Goal: Task Accomplishment & Management: Complete application form

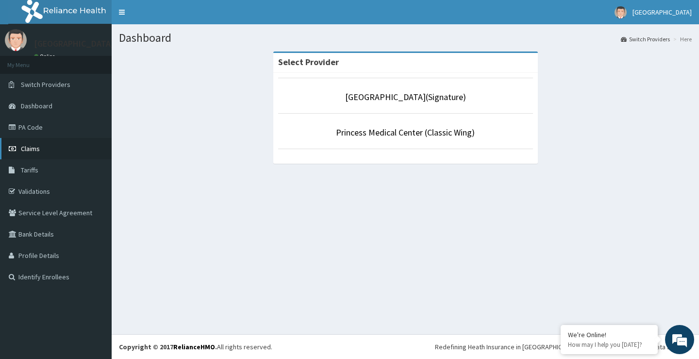
click at [29, 149] on span "Claims" at bounding box center [30, 148] width 19 height 9
click at [401, 135] on link "Princess Medical Center (Classic Wing)" at bounding box center [405, 132] width 139 height 11
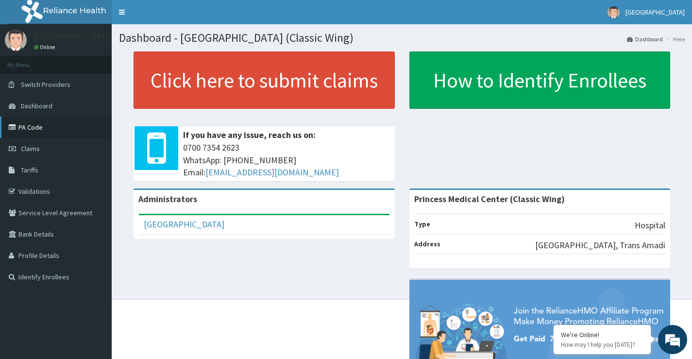
click at [33, 130] on link "PA Code" at bounding box center [56, 126] width 112 height 21
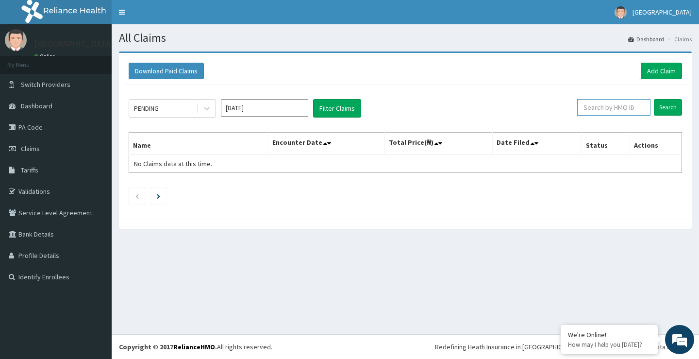
drag, startPoint x: 600, startPoint y: 112, endPoint x: 587, endPoint y: 110, distance: 13.3
click at [597, 112] on input "text" at bounding box center [613, 107] width 73 height 17
paste input "DPD/10024/B"
drag, startPoint x: 661, startPoint y: 105, endPoint x: 560, endPoint y: 129, distance: 103.7
click at [661, 105] on input "Search" at bounding box center [668, 107] width 28 height 17
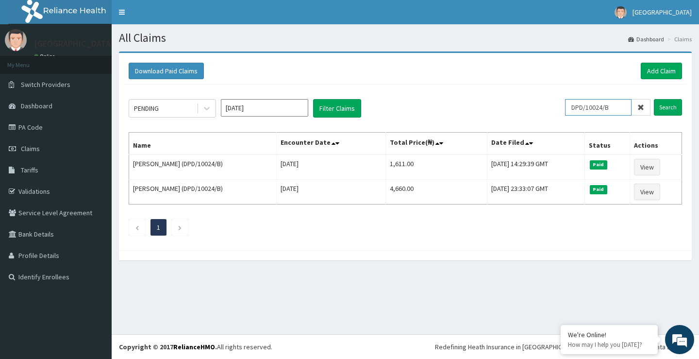
drag, startPoint x: 616, startPoint y: 106, endPoint x: 576, endPoint y: 107, distance: 39.8
click at [576, 107] on input "DPD/10024/B" at bounding box center [598, 107] width 66 height 17
paste input "LSC/10038"
type input "LSC/10038/B"
click at [672, 105] on input "Search" at bounding box center [668, 107] width 28 height 17
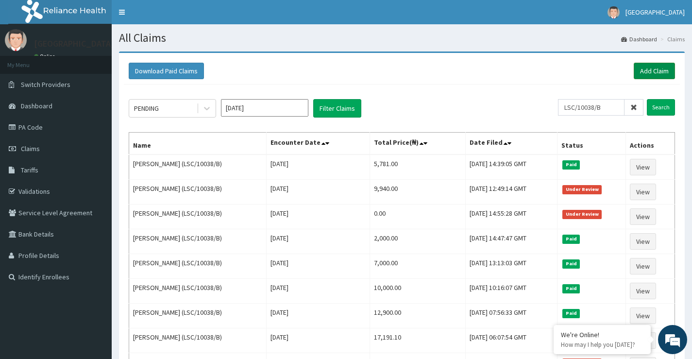
click at [645, 71] on link "Add Claim" at bounding box center [653, 71] width 41 height 17
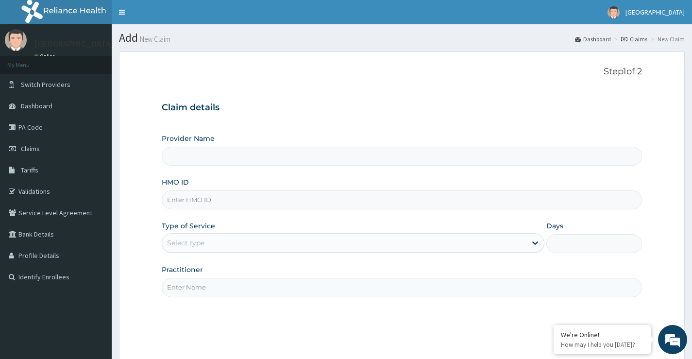
type input "Princess Medical Center (Classic Wing)"
paste input "LSC/10038/B"
type input "LSC/10038/B"
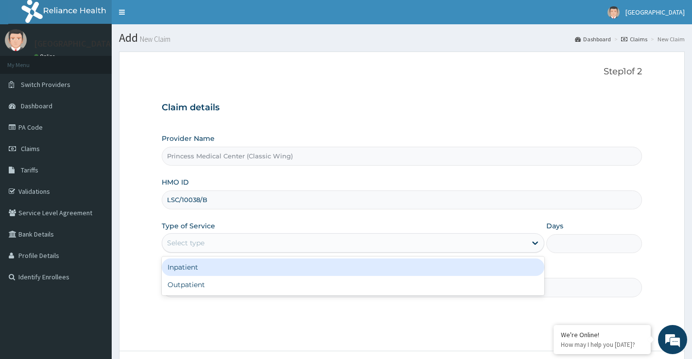
click at [232, 238] on div "Select type" at bounding box center [344, 243] width 364 height 16
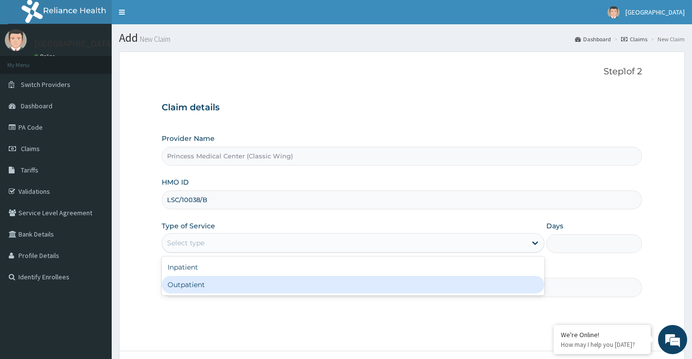
click at [215, 284] on div "Outpatient" at bounding box center [353, 284] width 382 height 17
type input "1"
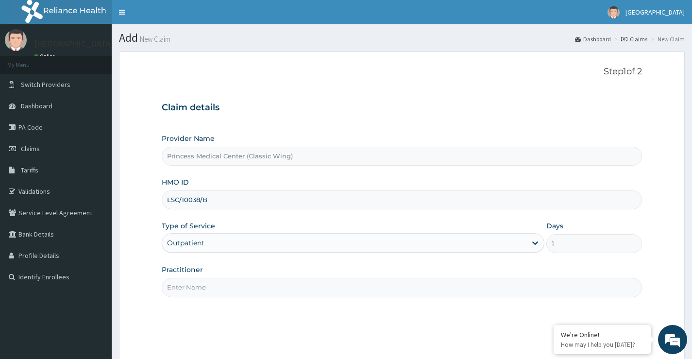
click at [212, 288] on input "Practitioner" at bounding box center [402, 287] width 480 height 19
drag, startPoint x: 223, startPoint y: 289, endPoint x: 158, endPoint y: 279, distance: 65.4
click at [158, 279] on form "Step 1 of 2 Claim details Provider Name Princess Medical Center (Classic Wing) …" at bounding box center [401, 228] width 565 height 354
paste input "r. IGONIKON T"
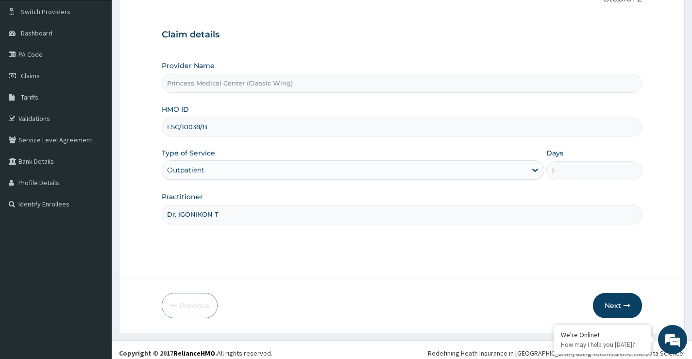
scroll to position [79, 0]
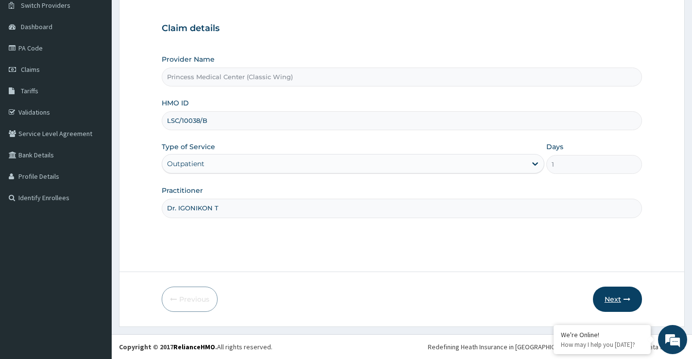
type input "Dr. IGONIKON T"
click at [629, 298] on button "Next" at bounding box center [617, 298] width 49 height 25
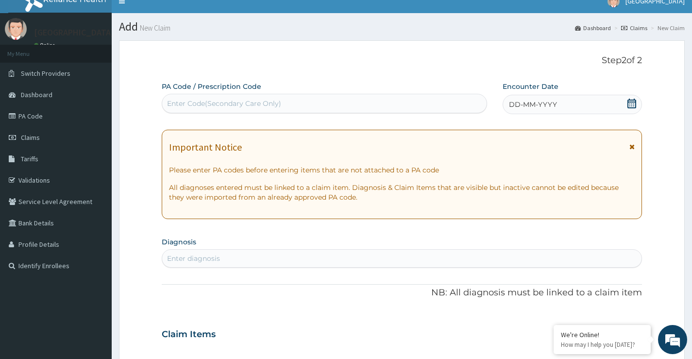
scroll to position [0, 0]
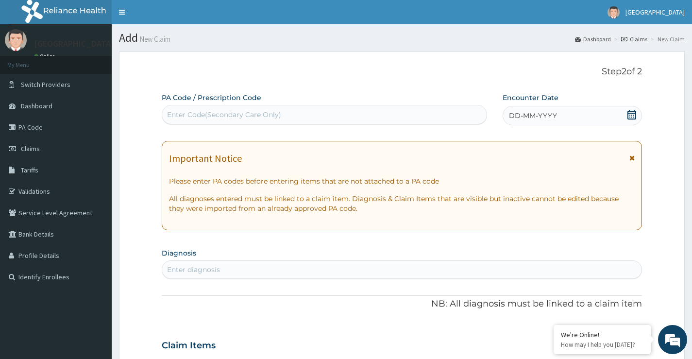
click at [332, 113] on div "Enter Code(Secondary Care Only)" at bounding box center [324, 115] width 324 height 16
paste input "PA/1FE5FF"
type input "PA/1FE5FF"
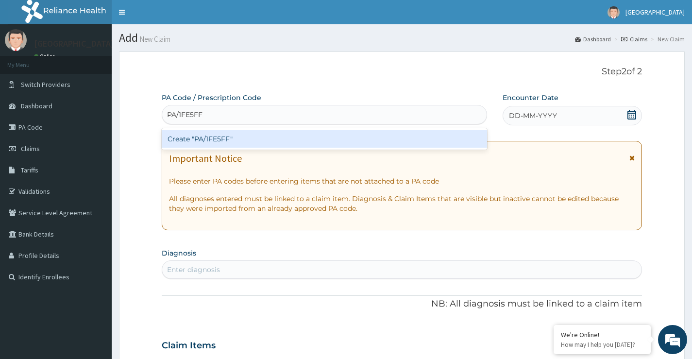
click at [320, 138] on div "Create "PA/1FE5FF"" at bounding box center [324, 138] width 325 height 17
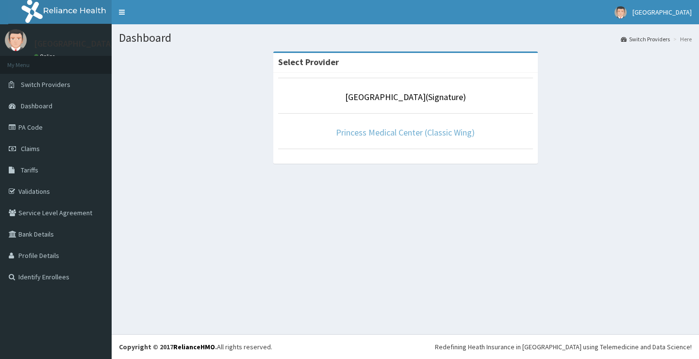
click at [397, 133] on link "Princess Medical Center (Classic Wing)" at bounding box center [405, 132] width 139 height 11
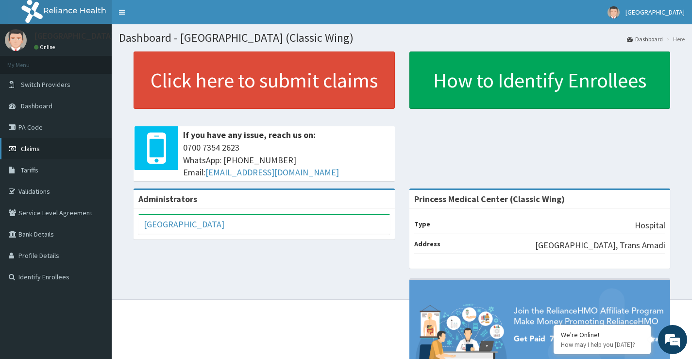
click at [40, 144] on link "Claims" at bounding box center [56, 148] width 112 height 21
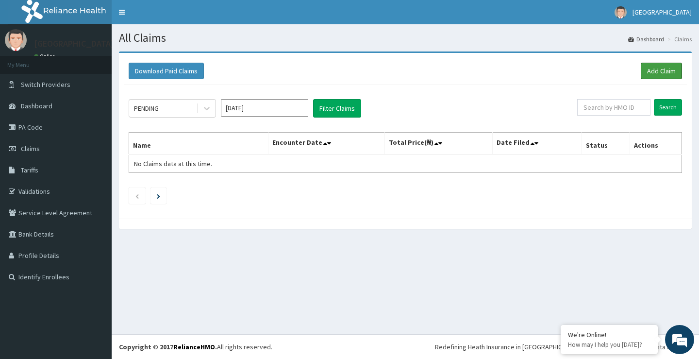
drag, startPoint x: 656, startPoint y: 73, endPoint x: 640, endPoint y: 77, distance: 16.5
click at [655, 73] on link "Add Claim" at bounding box center [661, 71] width 41 height 17
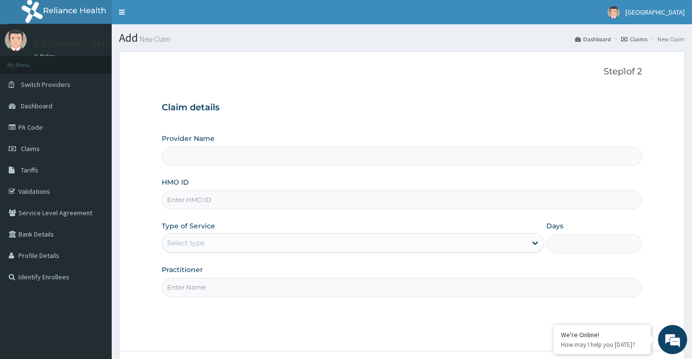
paste input "LSC/10038/B"
type input "LSC/10038/B"
type input "Princess Medical Center (Classic Wing)"
type input "LSC/10038/B"
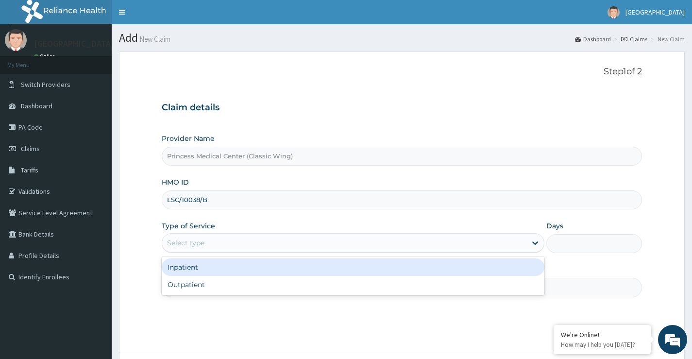
click at [193, 234] on div "Select type" at bounding box center [353, 242] width 382 height 19
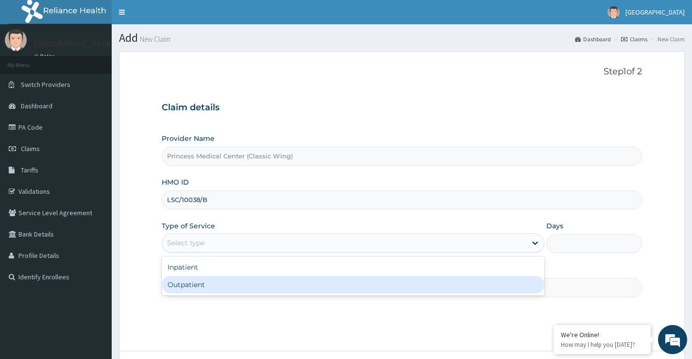
click at [192, 282] on div "Outpatient" at bounding box center [353, 284] width 382 height 17
type input "1"
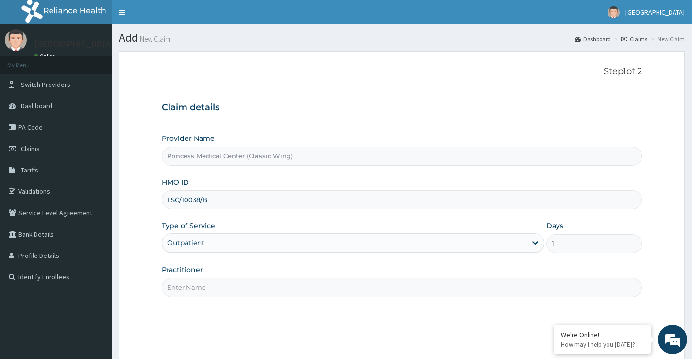
click at [199, 272] on label "Practitioner" at bounding box center [182, 270] width 41 height 10
click at [199, 278] on input "Practitioner" at bounding box center [402, 287] width 480 height 19
click at [198, 281] on input "Practitioner" at bounding box center [402, 287] width 480 height 19
type input "d"
paste input "Dr. IGONIKON T"
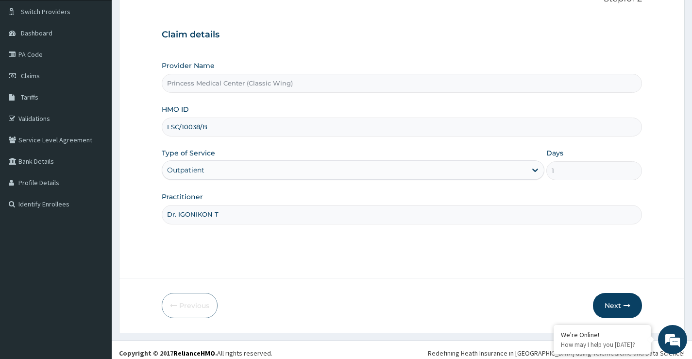
scroll to position [79, 0]
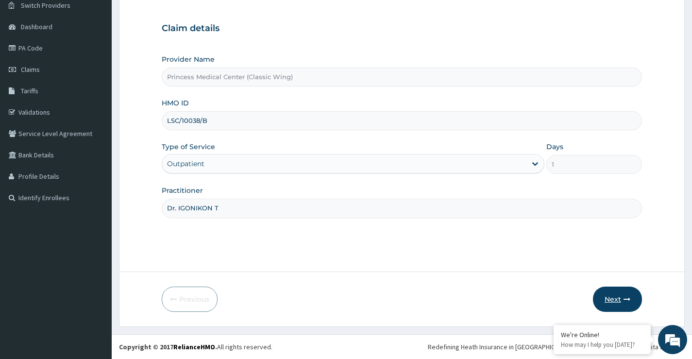
type input "Dr. IGONIKON T"
click at [625, 301] on icon "button" at bounding box center [626, 299] width 7 height 7
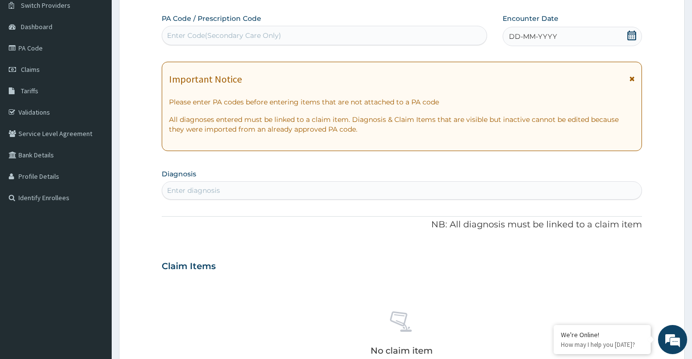
click at [273, 27] on div "Enter Code(Secondary Care Only)" at bounding box center [324, 35] width 325 height 19
paste input "PA/1FE5FF"
type input "PA/1FE5FF"
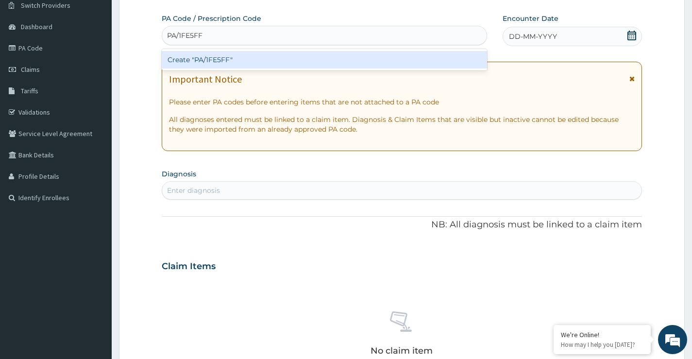
click at [261, 61] on div "Create "PA/1FE5FF"" at bounding box center [324, 59] width 325 height 17
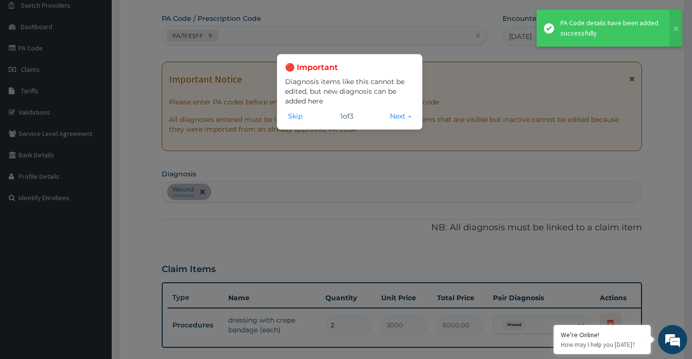
click at [290, 117] on button "Skip" at bounding box center [295, 116] width 20 height 11
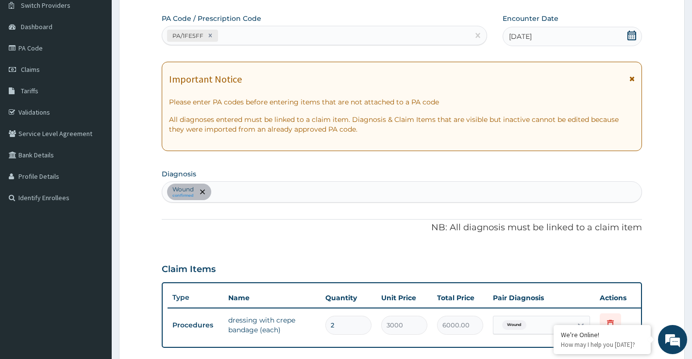
click at [235, 38] on div "PA/1FE5FF" at bounding box center [315, 36] width 307 height 16
paste input "PA/9A1808"
type input "PA/9A1808"
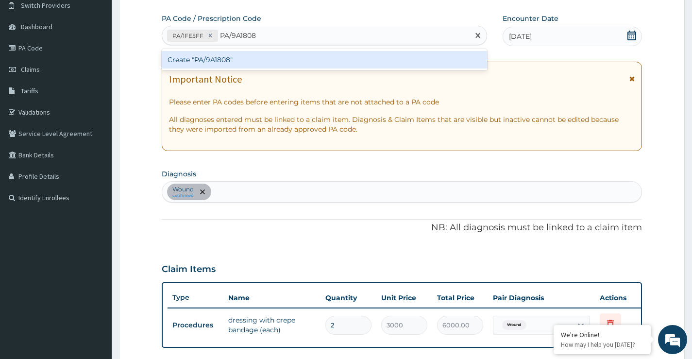
click at [240, 57] on div "Create "PA/9A1808"" at bounding box center [324, 59] width 325 height 17
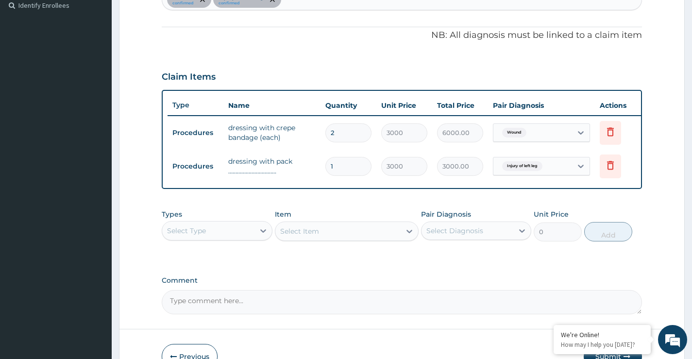
scroll to position [331, 0]
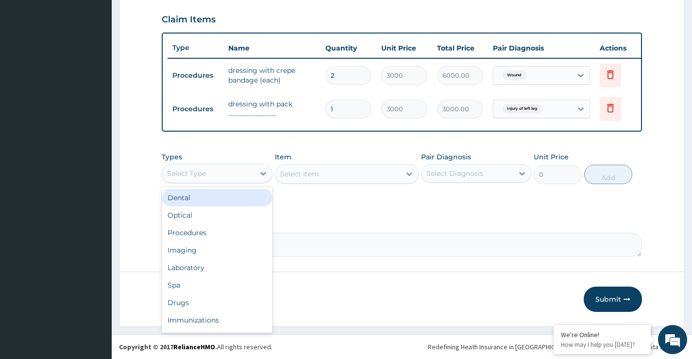
click at [221, 181] on div "Select Type" at bounding box center [208, 173] width 92 height 16
click at [224, 178] on div "Select Type" at bounding box center [208, 173] width 92 height 16
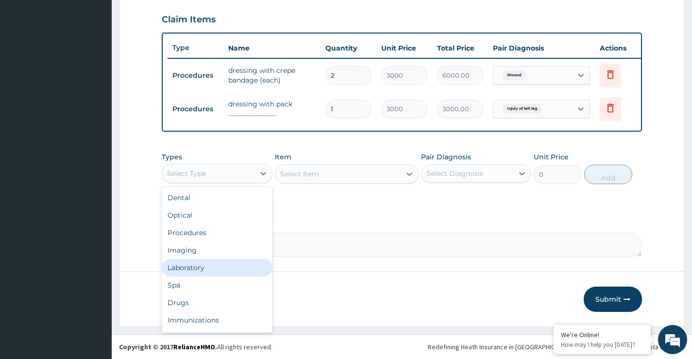
click at [212, 273] on div "Laboratory" at bounding box center [217, 267] width 110 height 17
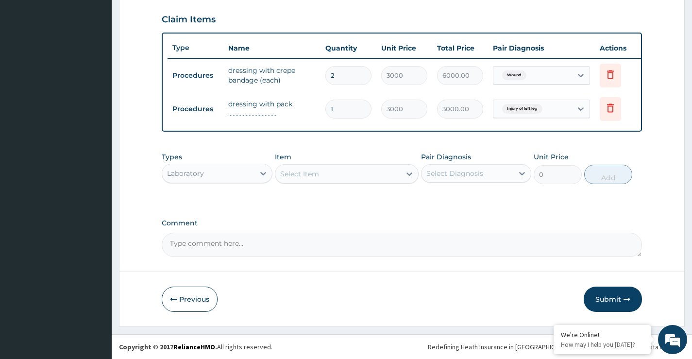
click at [328, 179] on div "Select Item" at bounding box center [338, 174] width 126 height 16
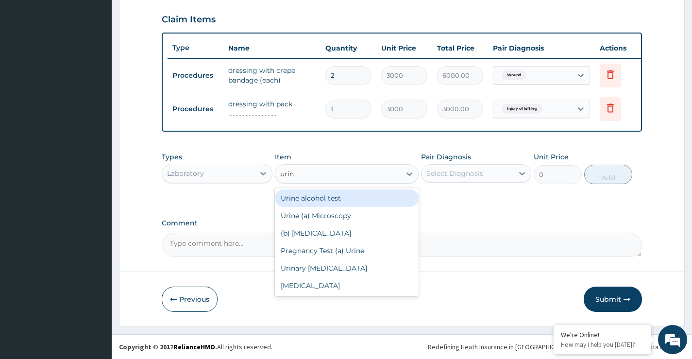
type input "urina"
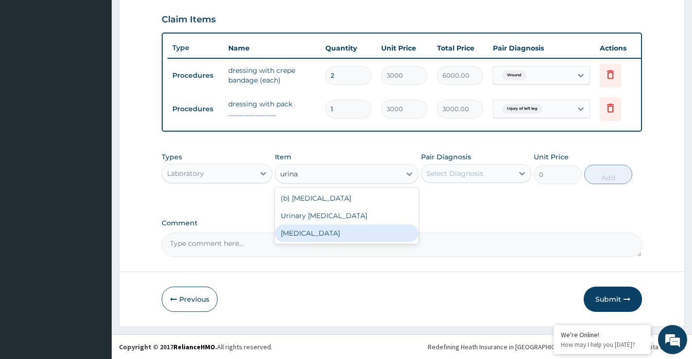
click at [307, 240] on div "URINALYSIS" at bounding box center [347, 232] width 144 height 17
type input "1500"
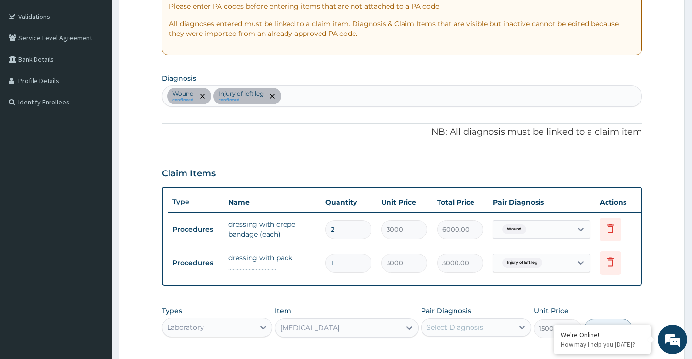
scroll to position [137, 0]
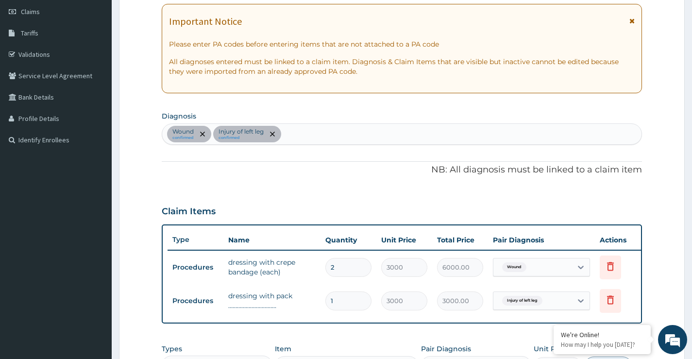
click at [324, 132] on div "Wound confirmed Injury of left leg confirmed" at bounding box center [401, 134] width 479 height 20
type input "uti"
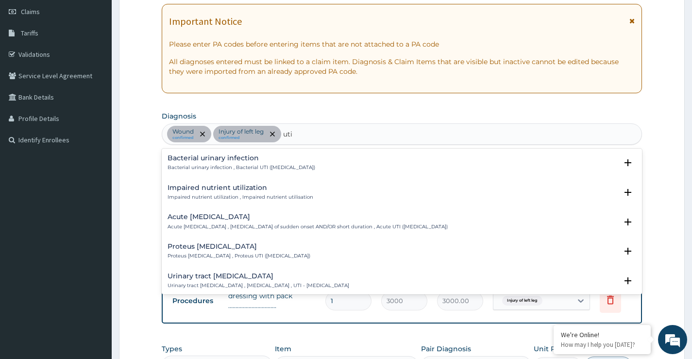
click at [242, 222] on div "Acute urinary tract infection Acute urinary tract infection , Urinary tract inf…" at bounding box center [307, 221] width 280 height 17
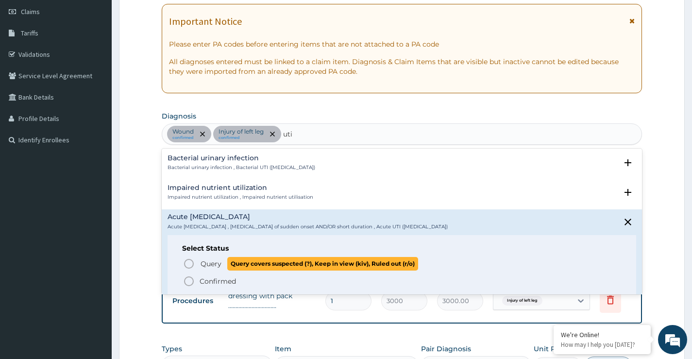
drag, startPoint x: 189, startPoint y: 263, endPoint x: 245, endPoint y: 239, distance: 60.0
click at [195, 263] on icon "status option query" at bounding box center [189, 264] width 12 height 12
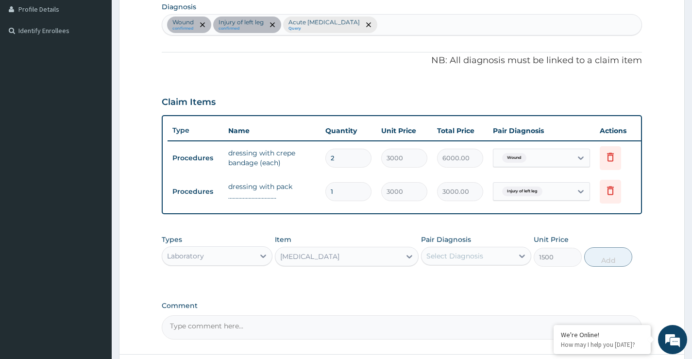
scroll to position [282, 0]
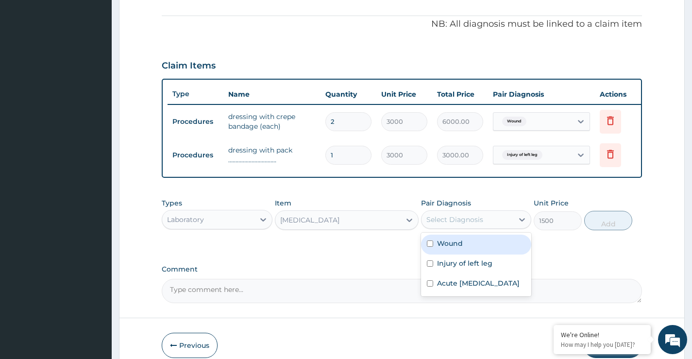
drag, startPoint x: 462, startPoint y: 225, endPoint x: 449, endPoint y: 246, distance: 24.1
click at [461, 224] on div "Select Diagnosis" at bounding box center [454, 220] width 57 height 10
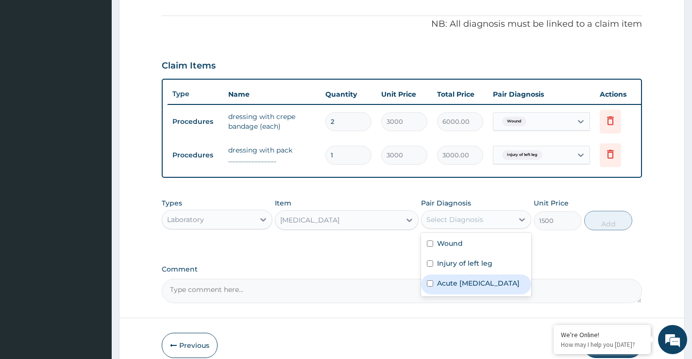
drag, startPoint x: 445, startPoint y: 300, endPoint x: 468, endPoint y: 293, distance: 25.0
click at [453, 288] on label "Acute urinary tract infection" at bounding box center [478, 283] width 83 height 10
checkbox input "true"
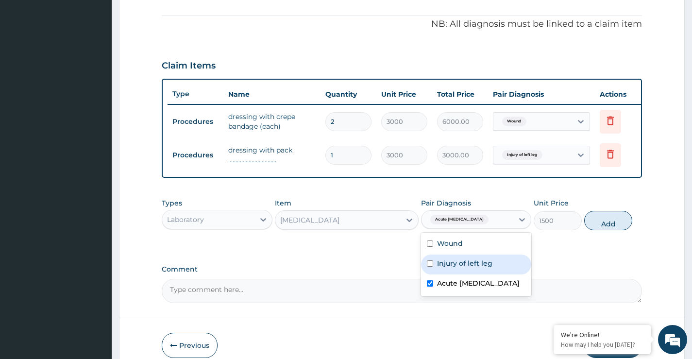
drag, startPoint x: 598, startPoint y: 231, endPoint x: 592, endPoint y: 230, distance: 6.5
click at [598, 230] on button "Add" at bounding box center [608, 220] width 48 height 19
type input "0"
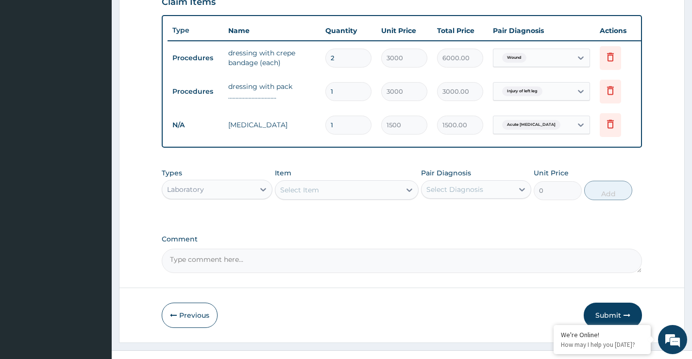
scroll to position [369, 0]
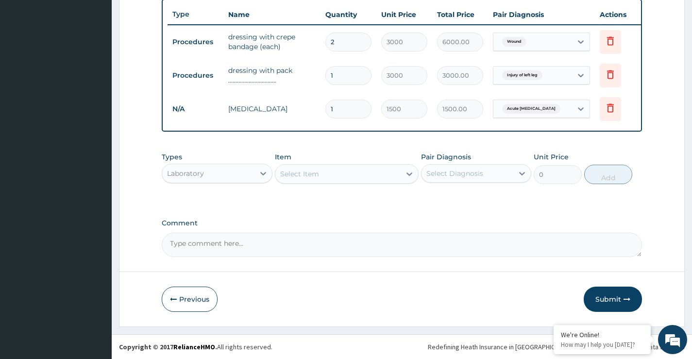
click at [221, 177] on div "Laboratory" at bounding box center [208, 173] width 92 height 16
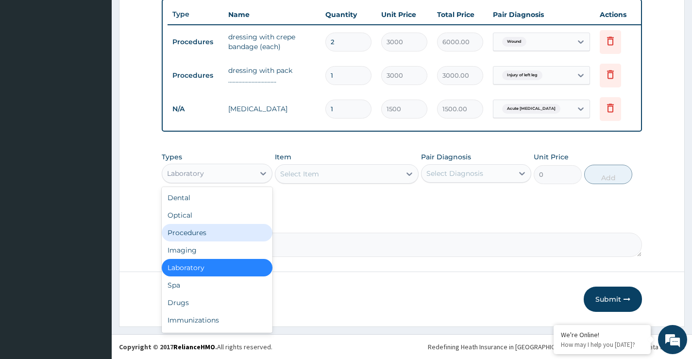
click at [209, 229] on div "Procedures" at bounding box center [217, 232] width 110 height 17
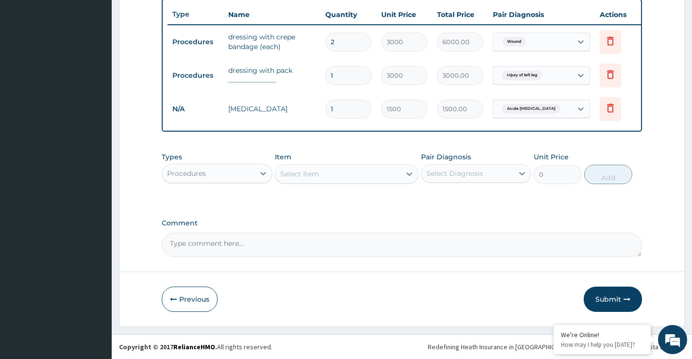
drag, startPoint x: 601, startPoint y: 298, endPoint x: 588, endPoint y: 281, distance: 21.8
click at [601, 298] on button "Submit" at bounding box center [612, 298] width 58 height 25
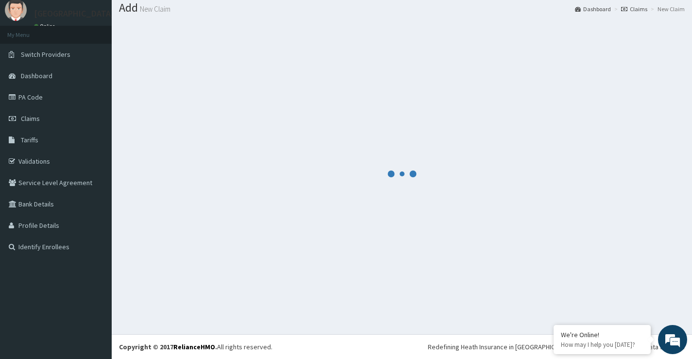
scroll to position [30, 0]
